Goal: Register for event/course

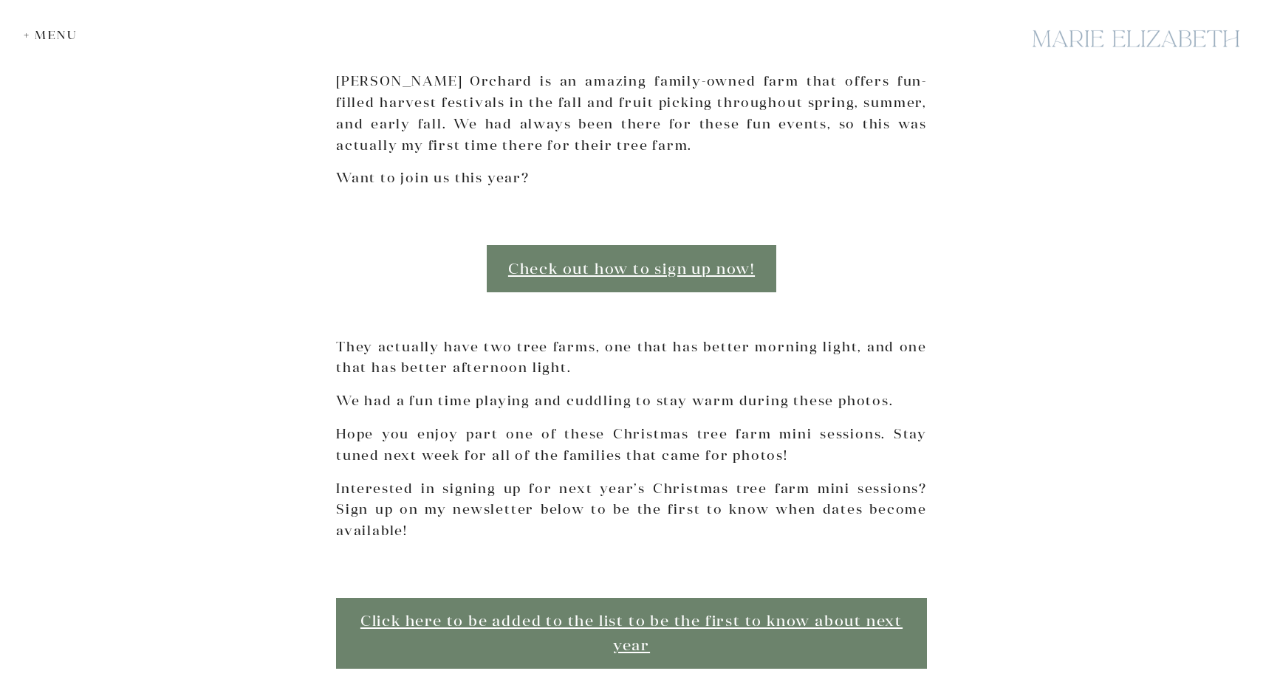
scroll to position [699, 0]
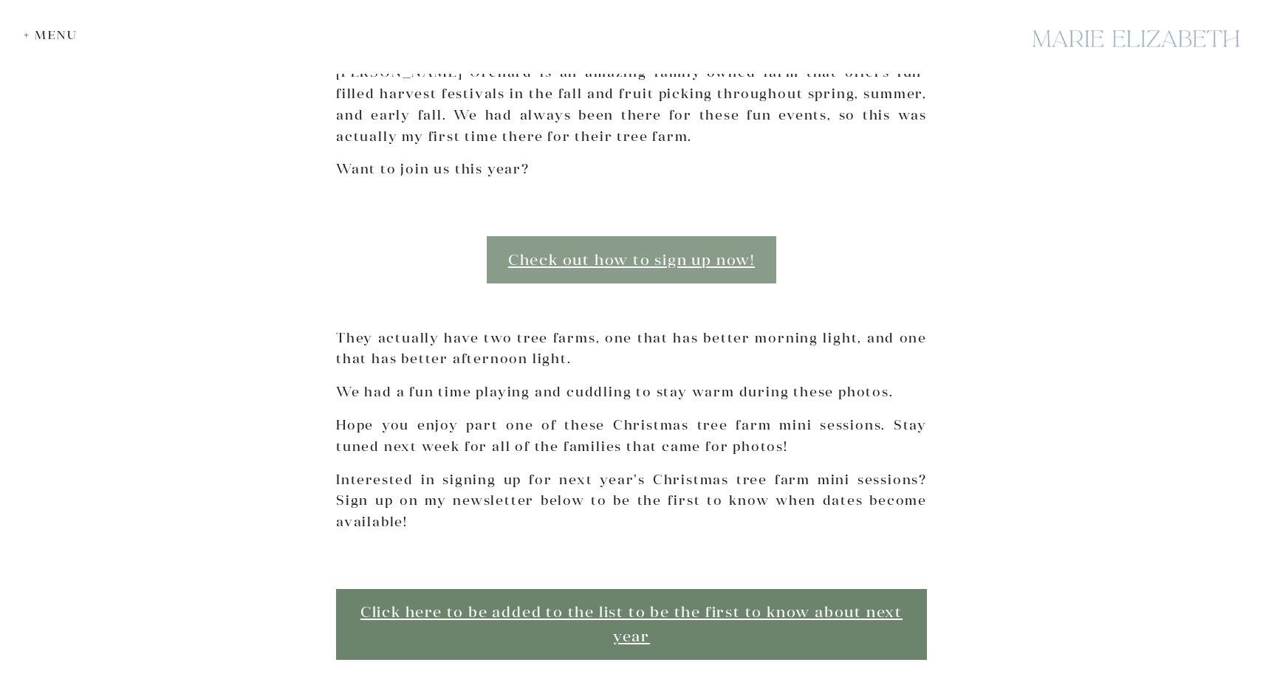
click at [589, 264] on link "Check out how to sign up now!" at bounding box center [631, 259] width 289 height 47
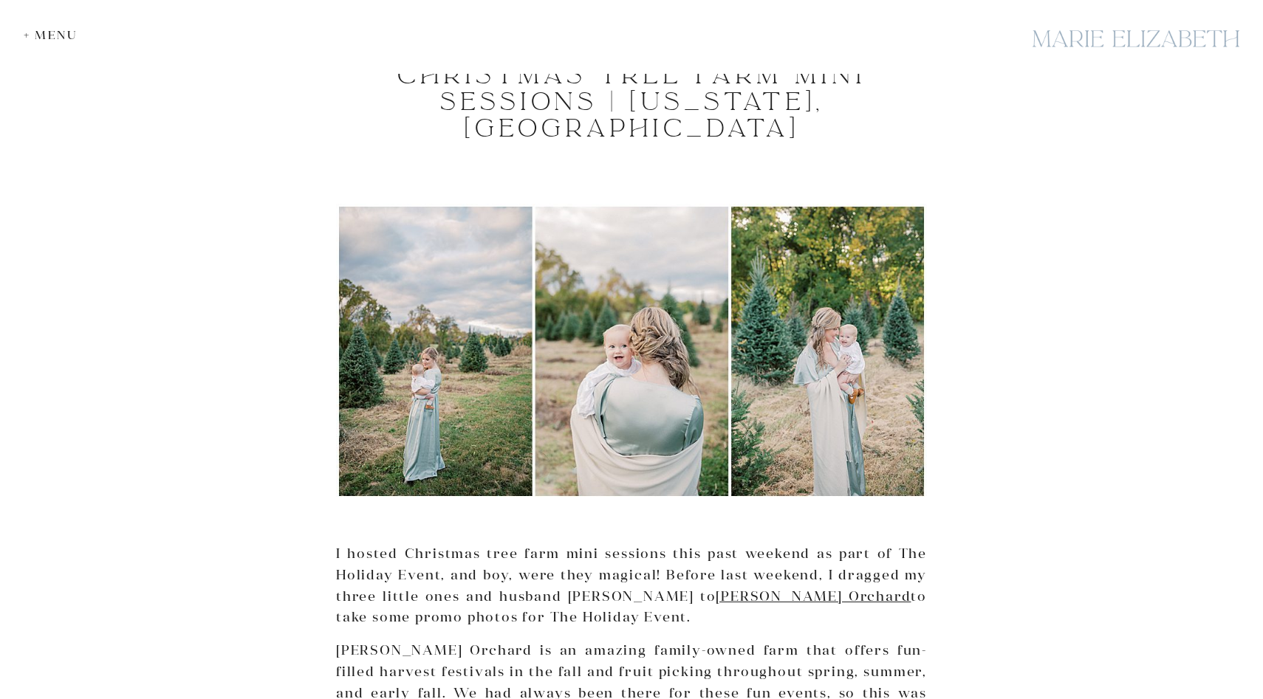
scroll to position [0, 0]
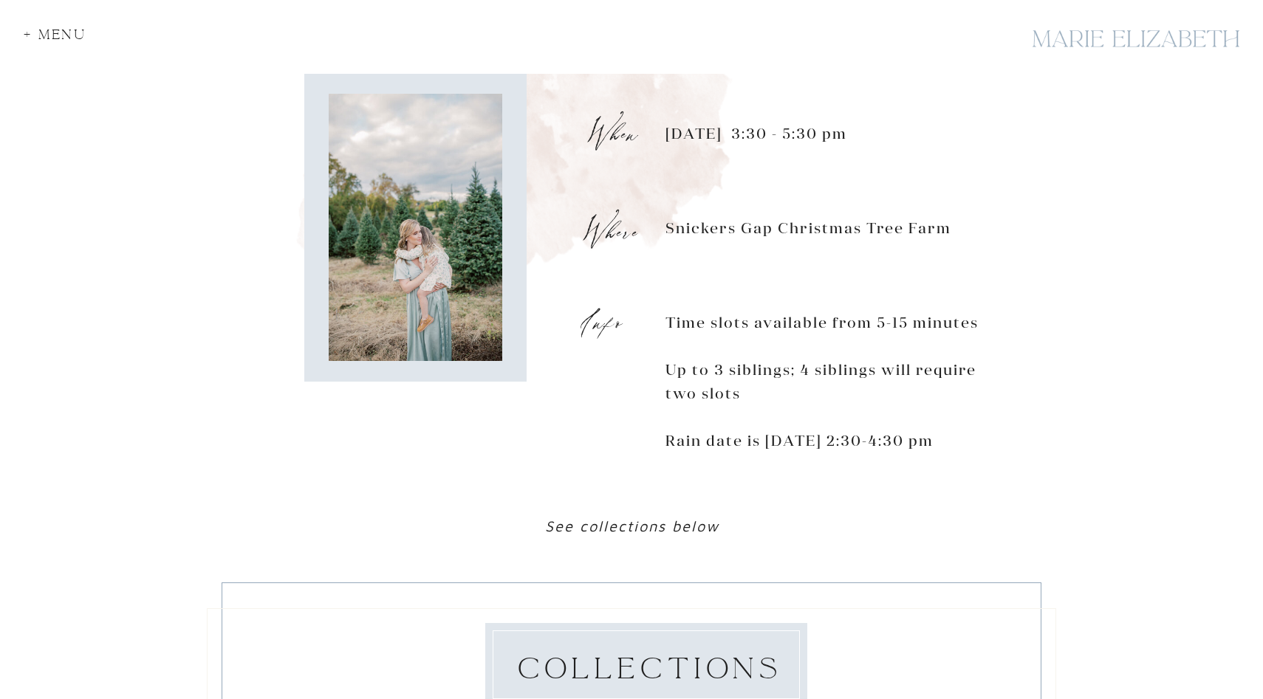
scroll to position [1088, 0]
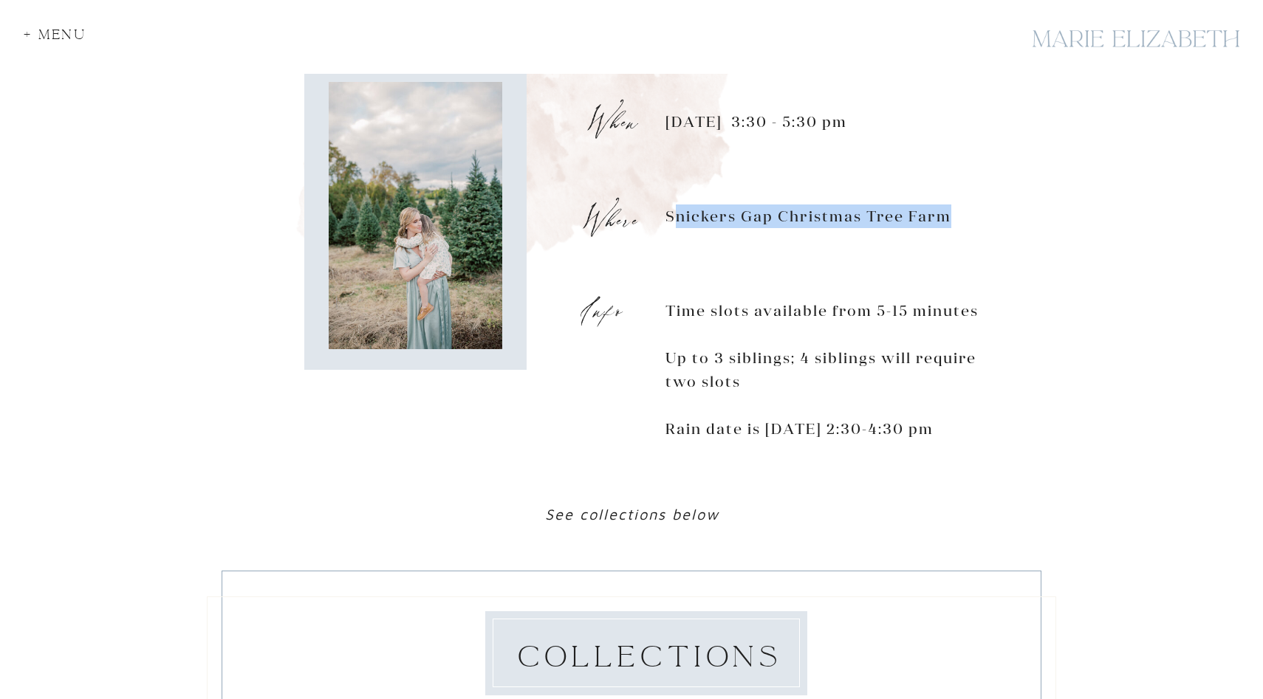
drag, startPoint x: 671, startPoint y: 212, endPoint x: 950, endPoint y: 221, distance: 279.3
click at [950, 221] on p "Saturday, November 1st, 3:30 - 5:30 pm Snickers Gap Christmas Tree Farm Time sl…" at bounding box center [829, 290] width 329 height 360
copy p "nickers Gap Christmas Tree Farm"
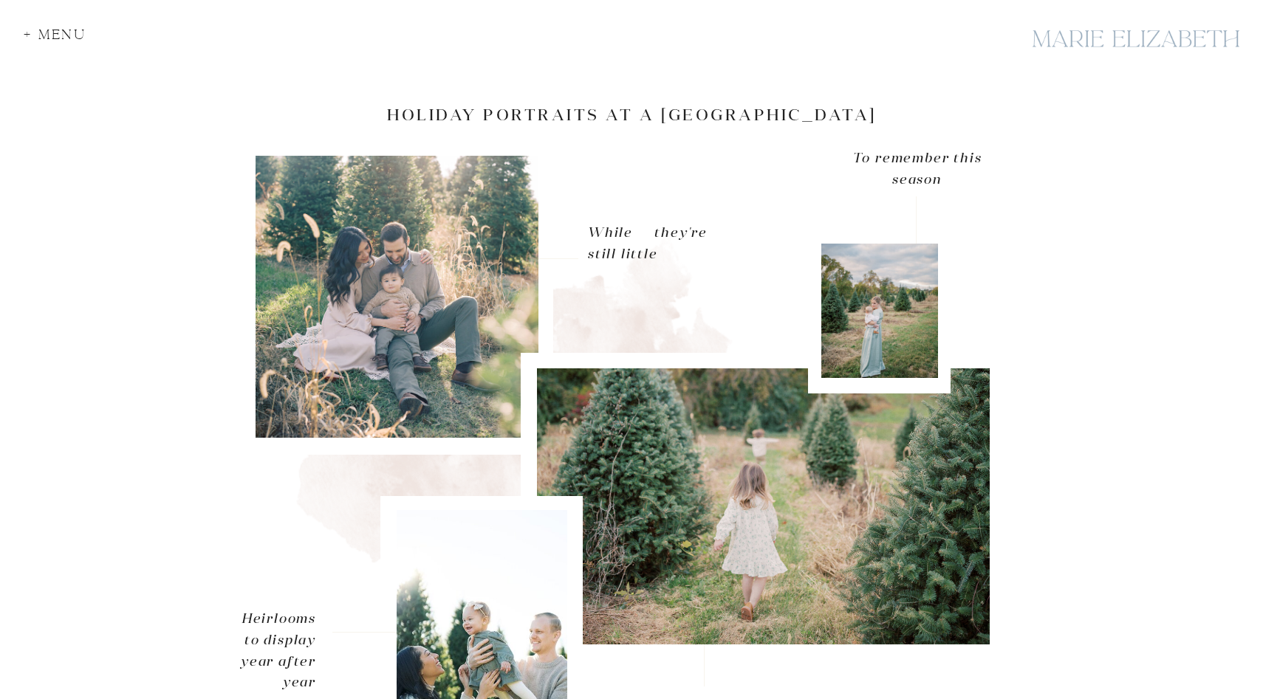
scroll to position [0, 0]
